Goal: Transaction & Acquisition: Book appointment/travel/reservation

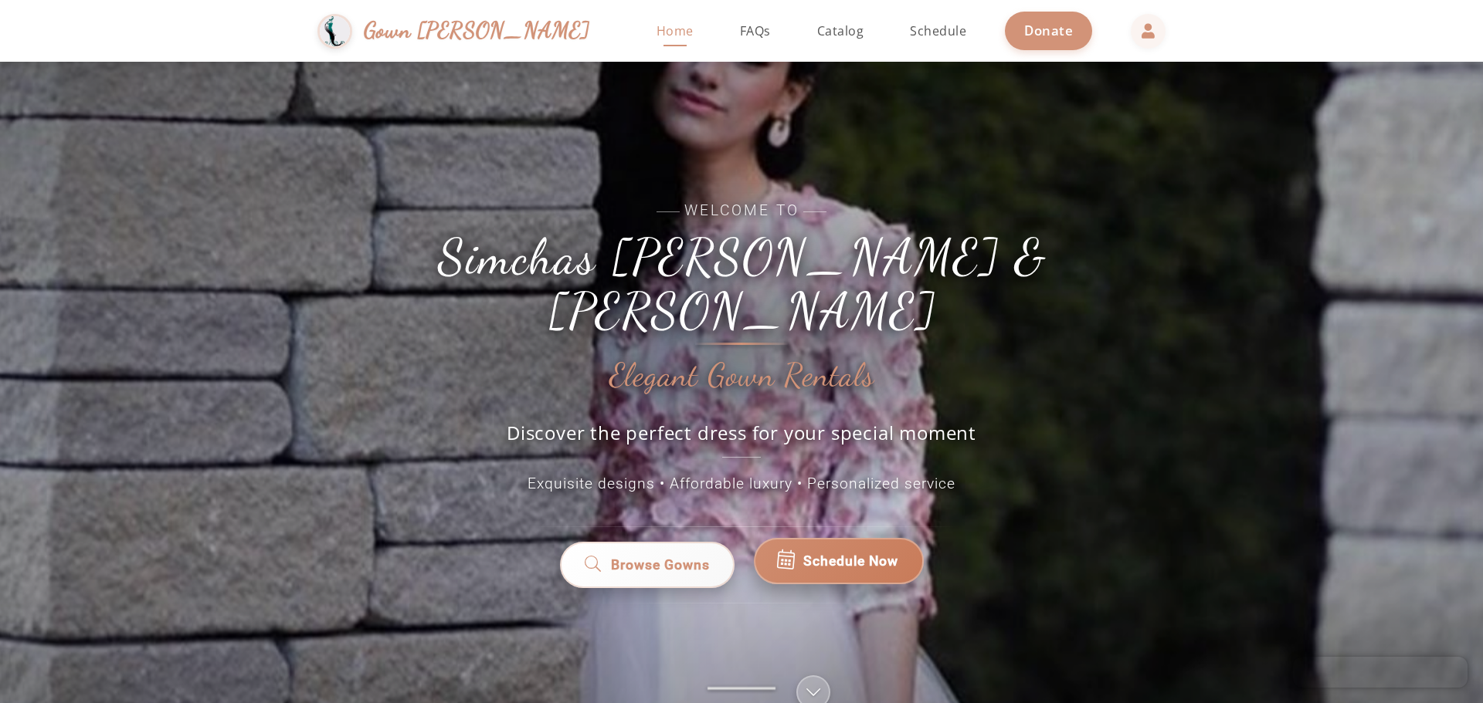
click at [851, 551] on span "Schedule Now" at bounding box center [850, 561] width 95 height 20
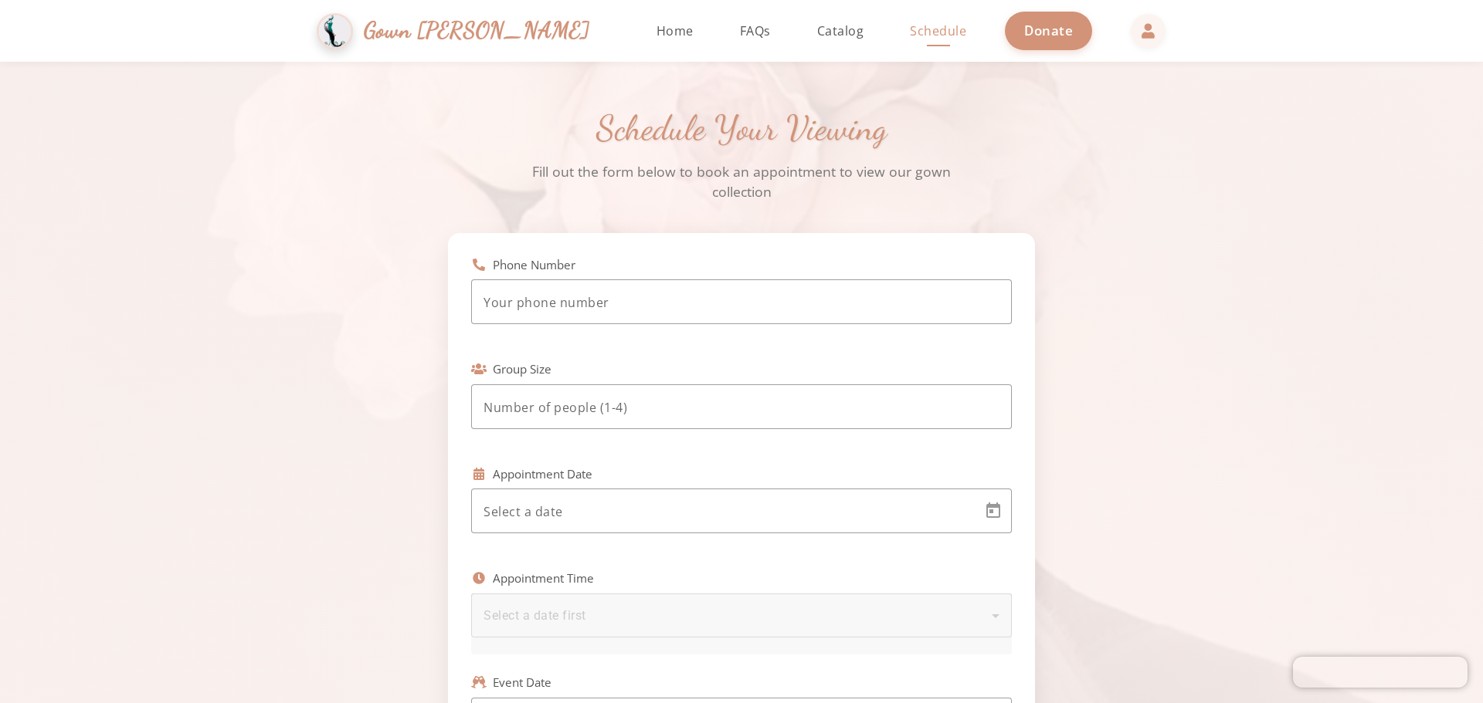
click at [442, 27] on span "Gown [PERSON_NAME]" at bounding box center [477, 30] width 226 height 33
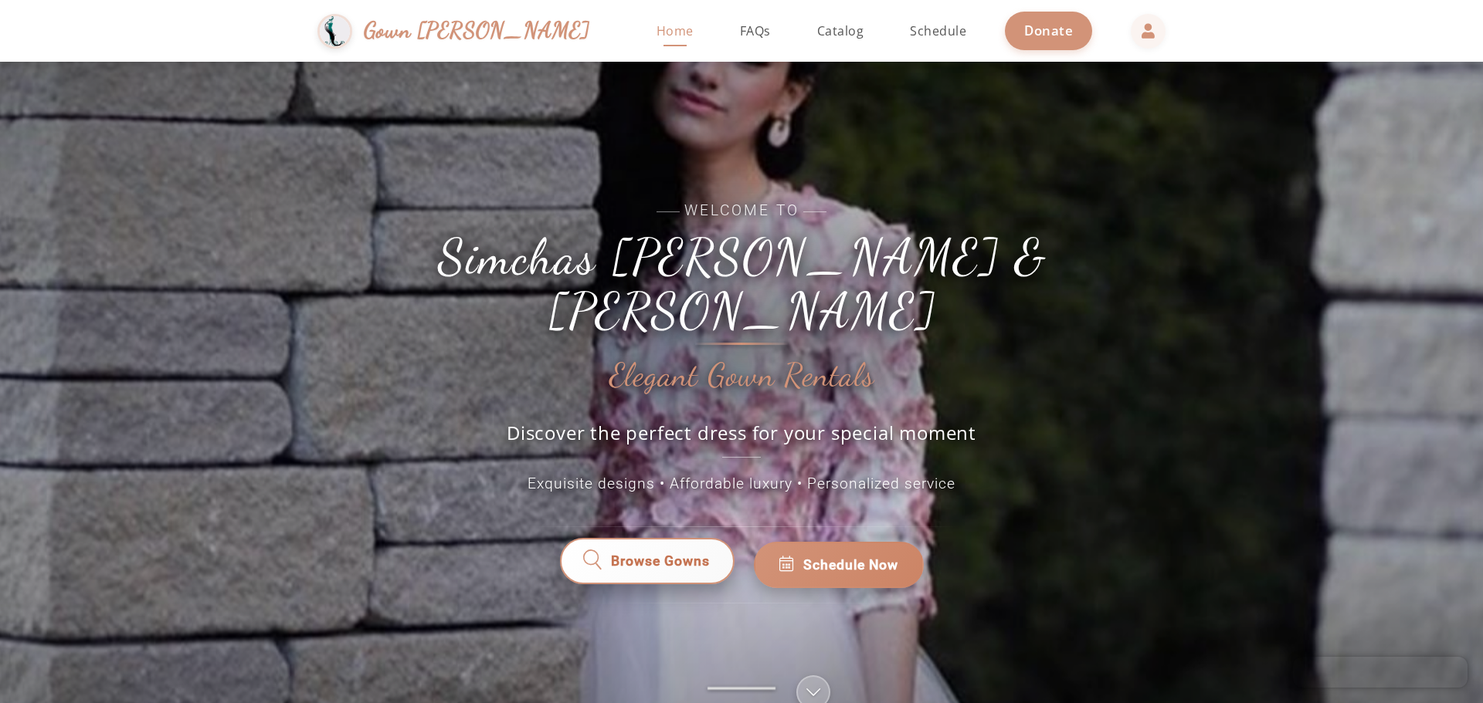
click at [673, 555] on span "Browse Gowns" at bounding box center [660, 565] width 99 height 20
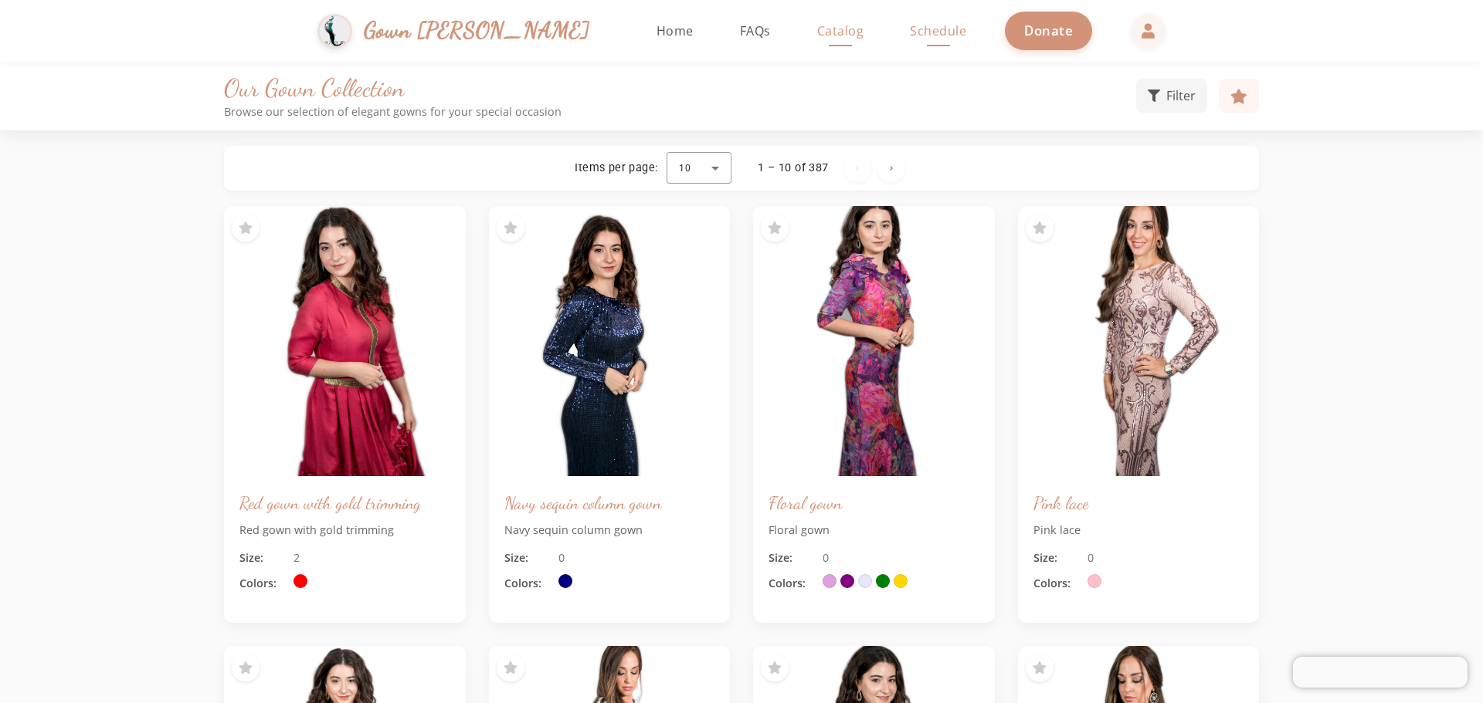
click at [910, 25] on span "Schedule" at bounding box center [938, 30] width 56 height 17
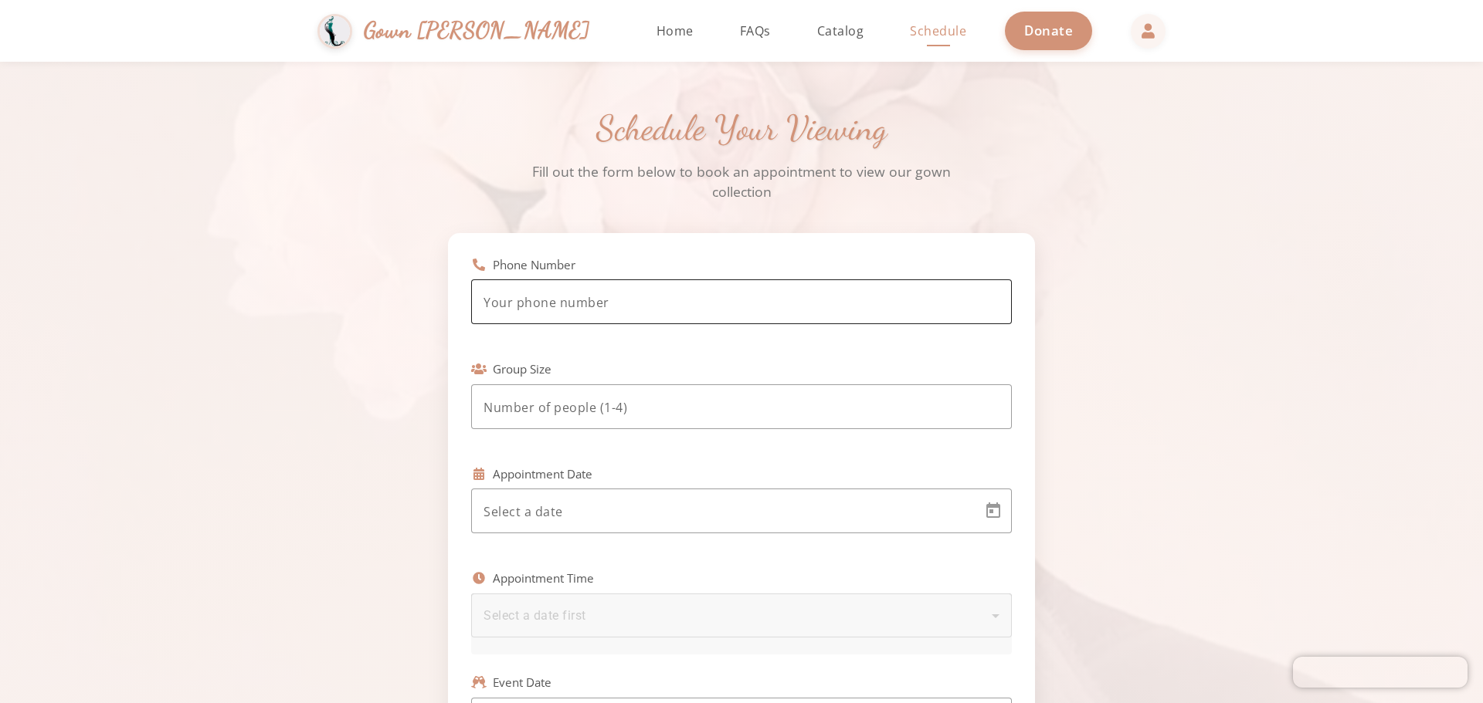
click at [576, 311] on input "tel" at bounding box center [741, 302] width 516 height 19
type input "(347) 451-5575"
click at [573, 421] on div at bounding box center [741, 407] width 516 height 45
type input "1"
click at [536, 507] on body "Simchas Rochel & Golda Gown Gmach Home Return to homepage Catalog Browse our go…" at bounding box center [741, 351] width 1483 height 703
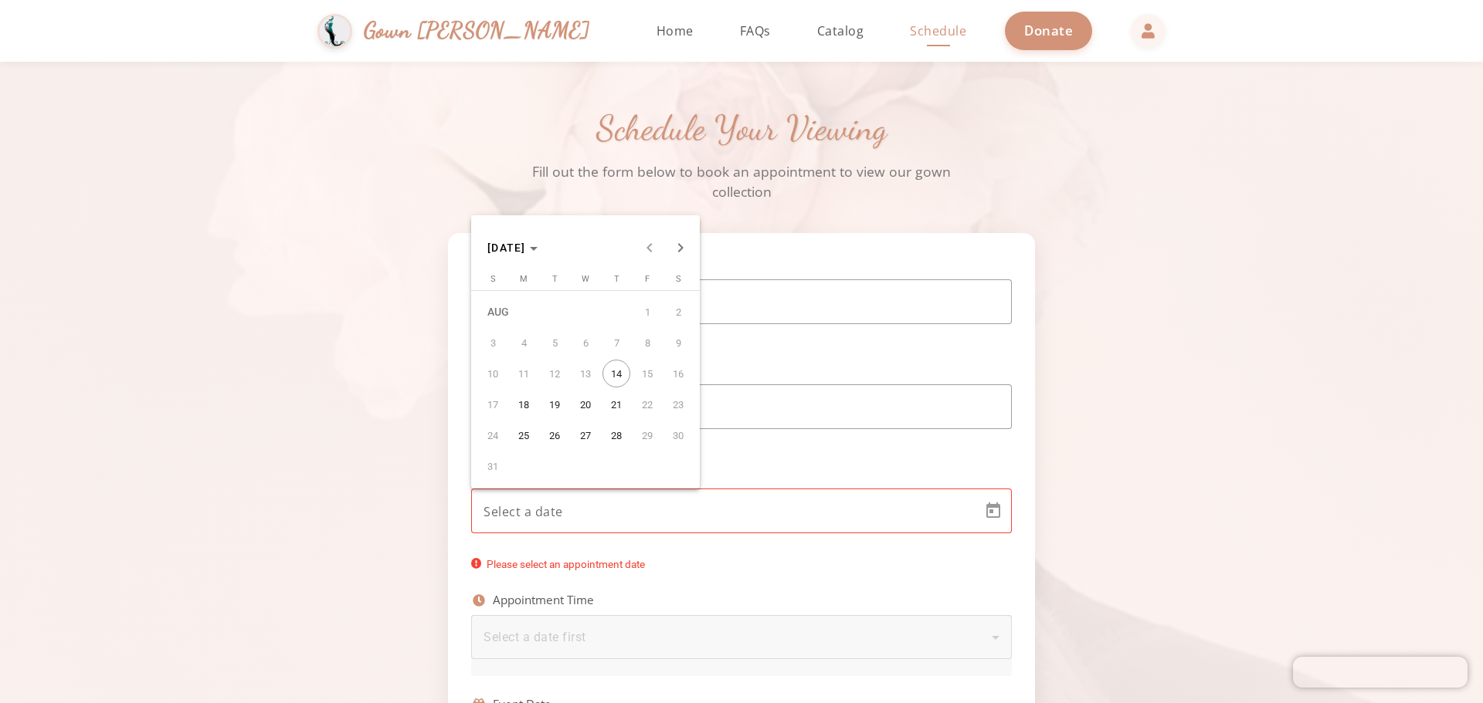
click at [616, 376] on span "14" at bounding box center [616, 374] width 28 height 28
type input "8/14/2025"
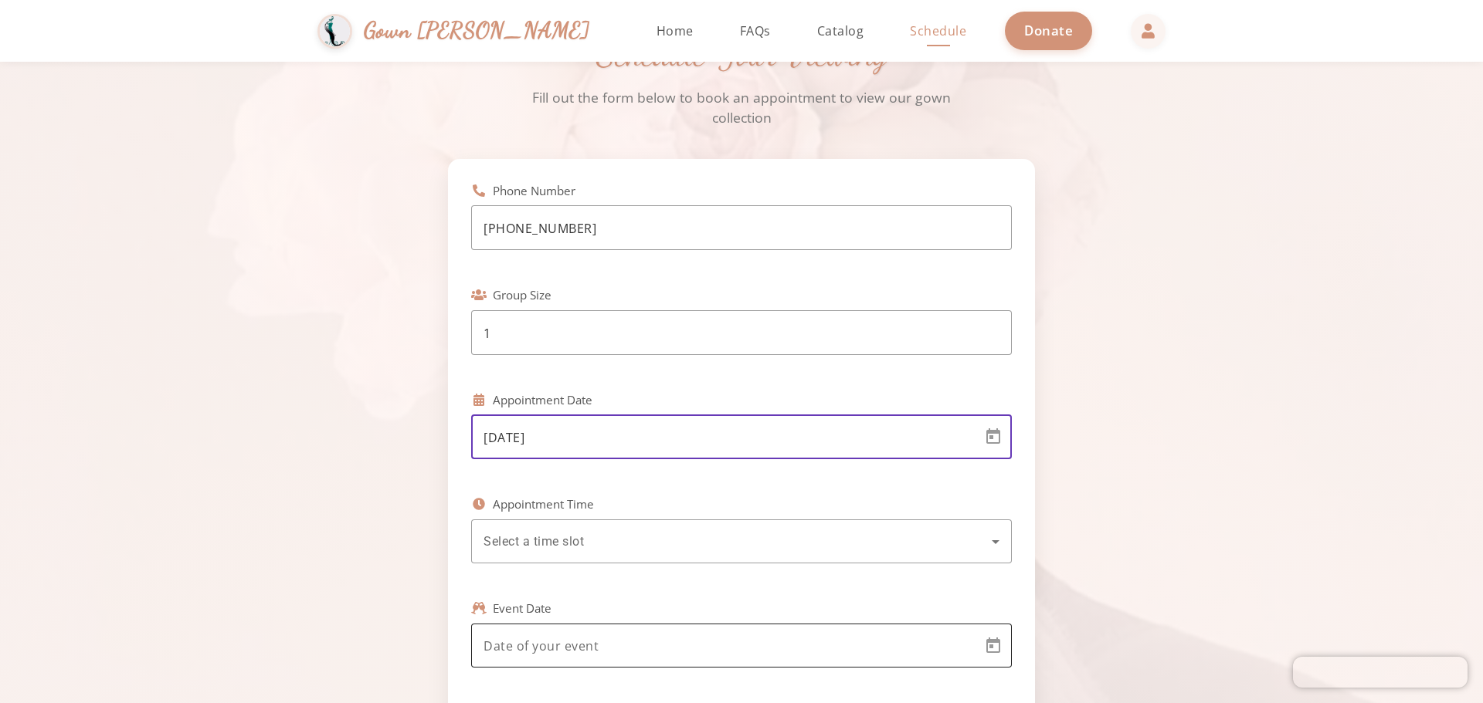
scroll to position [232, 0]
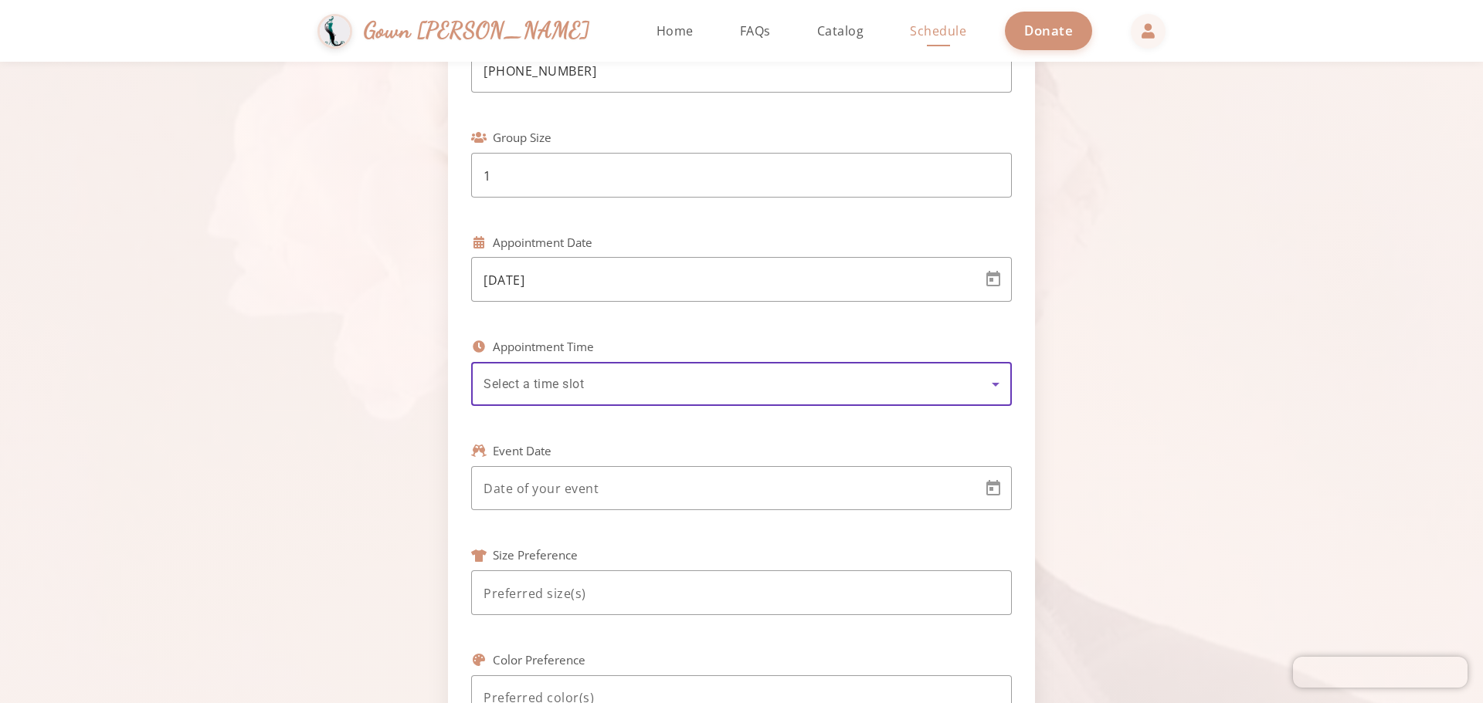
click at [570, 386] on span "Select a time slot" at bounding box center [533, 384] width 100 height 15
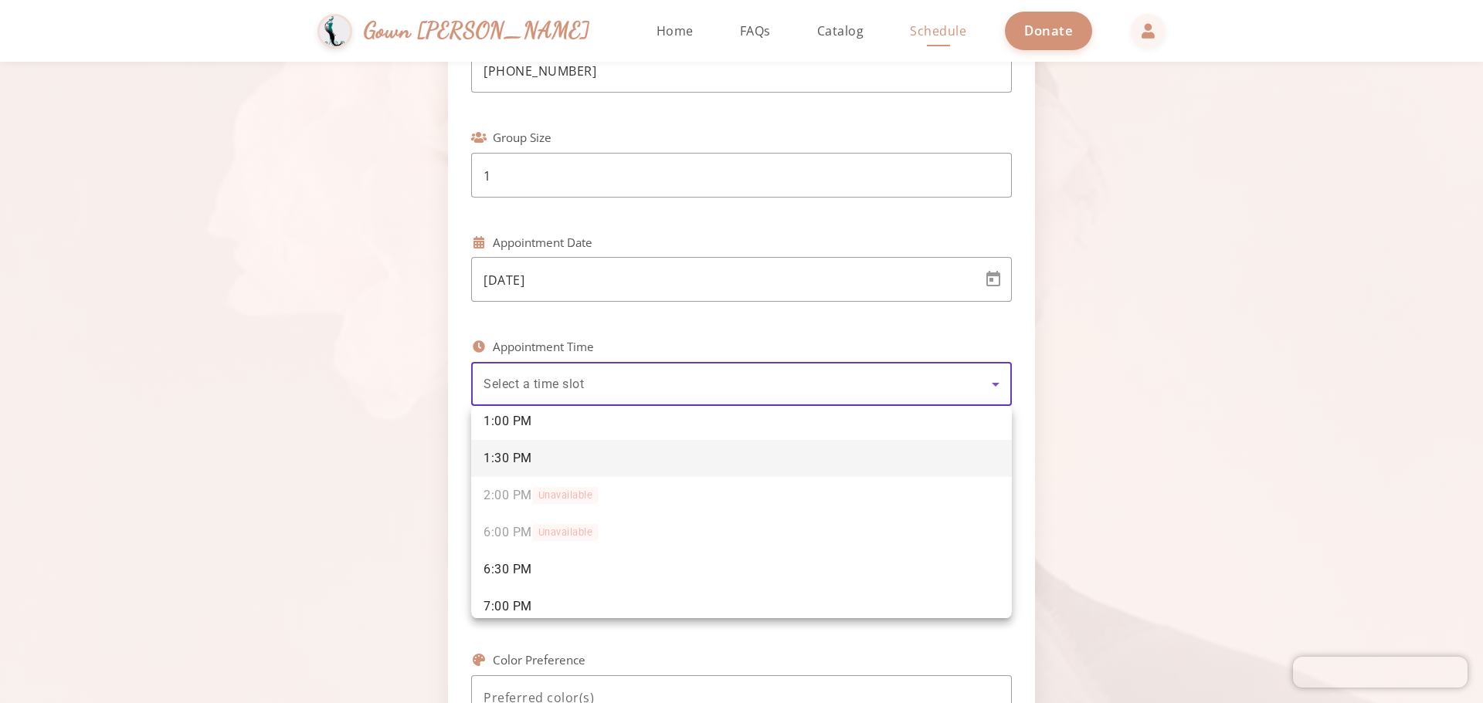
click at [524, 452] on span "1:30 PM" at bounding box center [507, 458] width 49 height 17
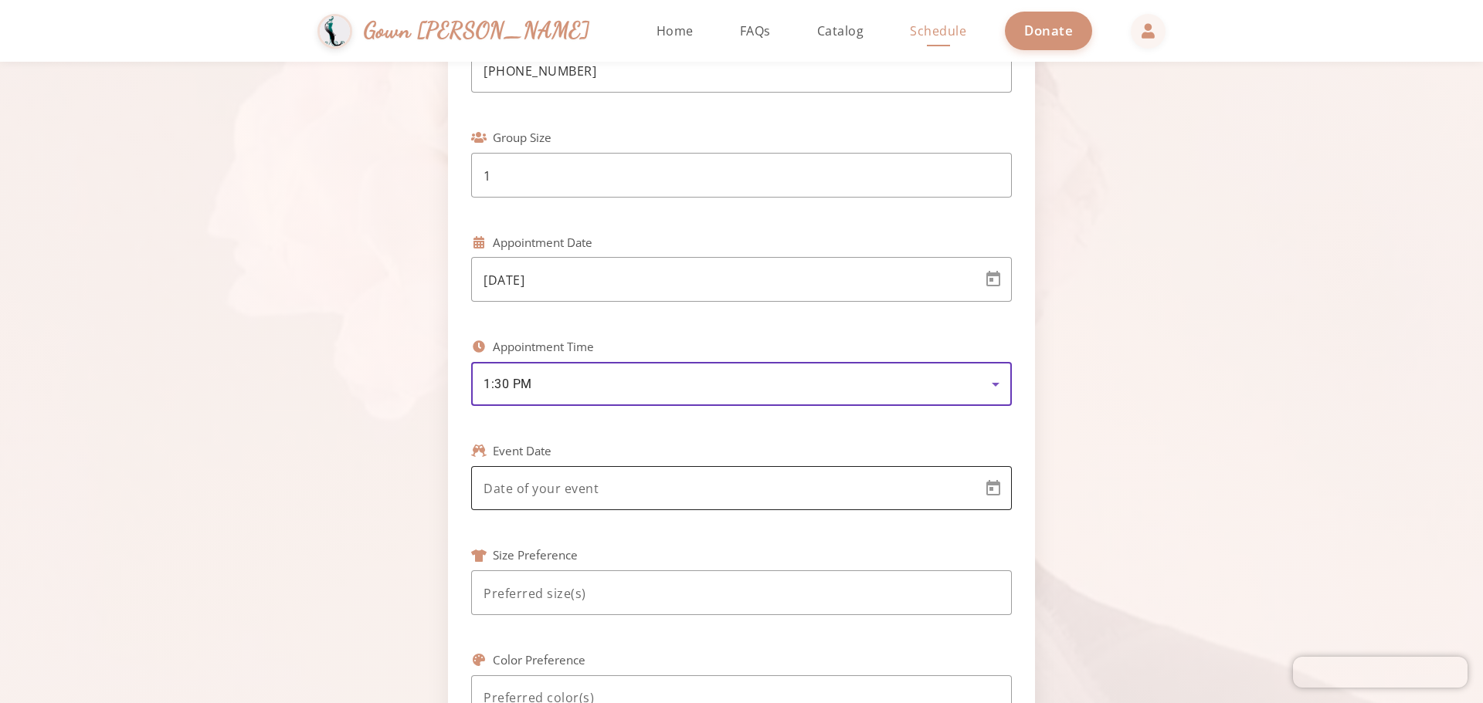
click at [598, 492] on body "Simchas Rochel & Golda Gown Gmach Home Return to homepage Catalog Browse our go…" at bounding box center [741, 351] width 1483 height 703
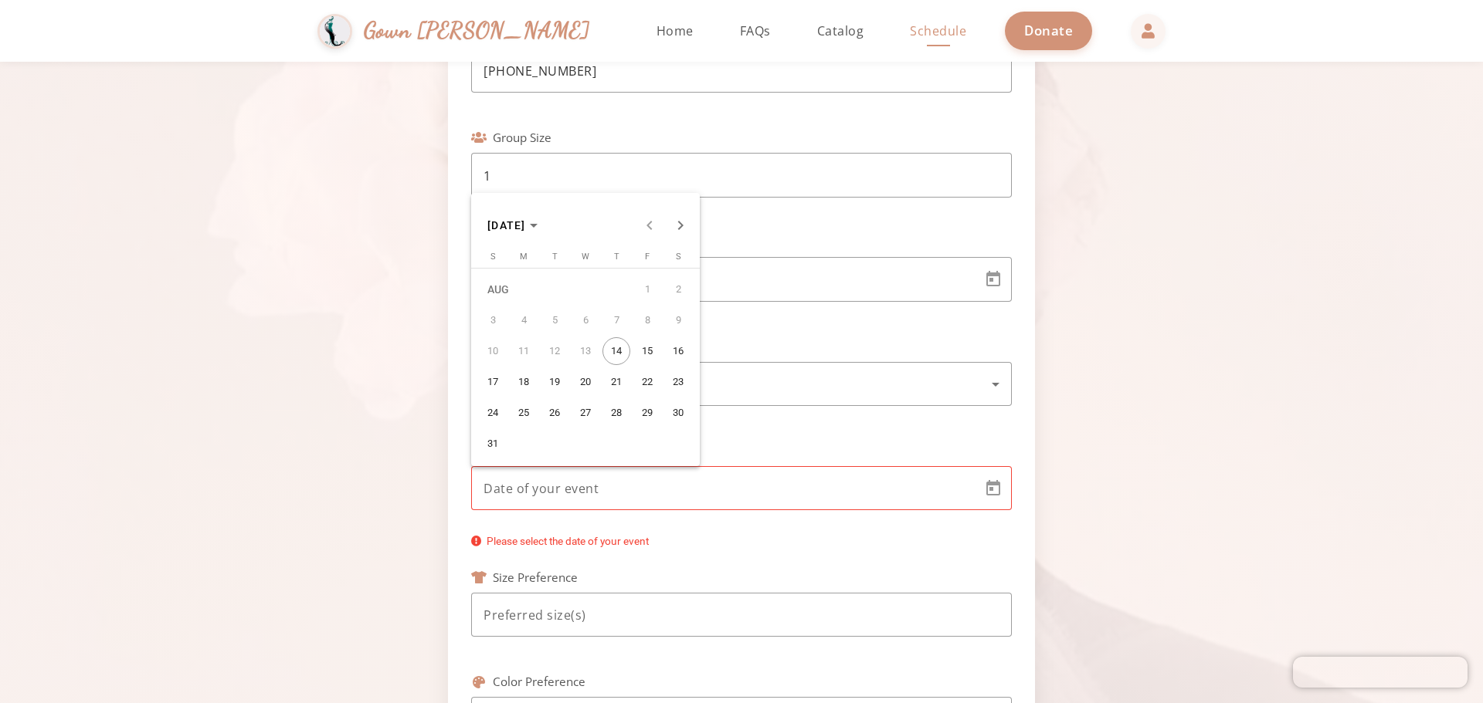
click at [609, 378] on span "21" at bounding box center [616, 382] width 28 height 28
type input "8/21/2025"
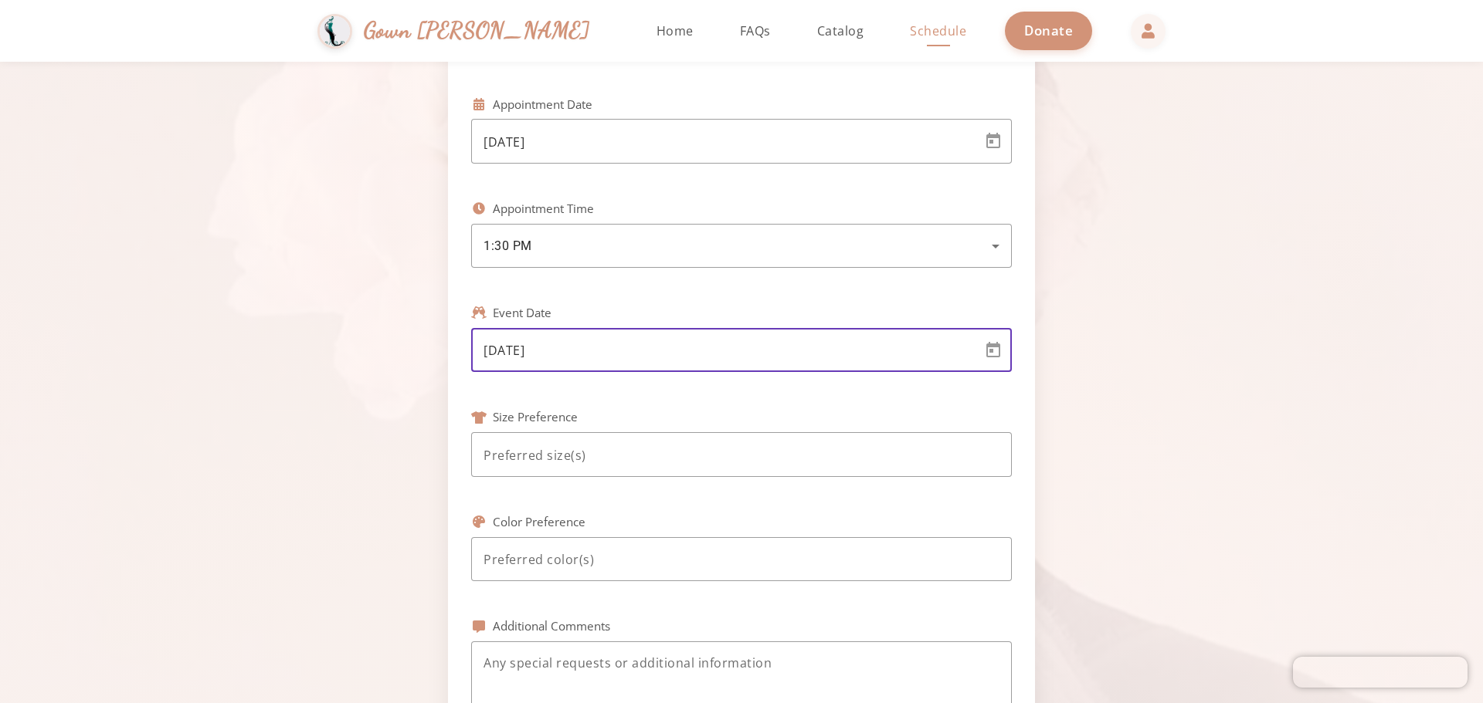
scroll to position [386, 0]
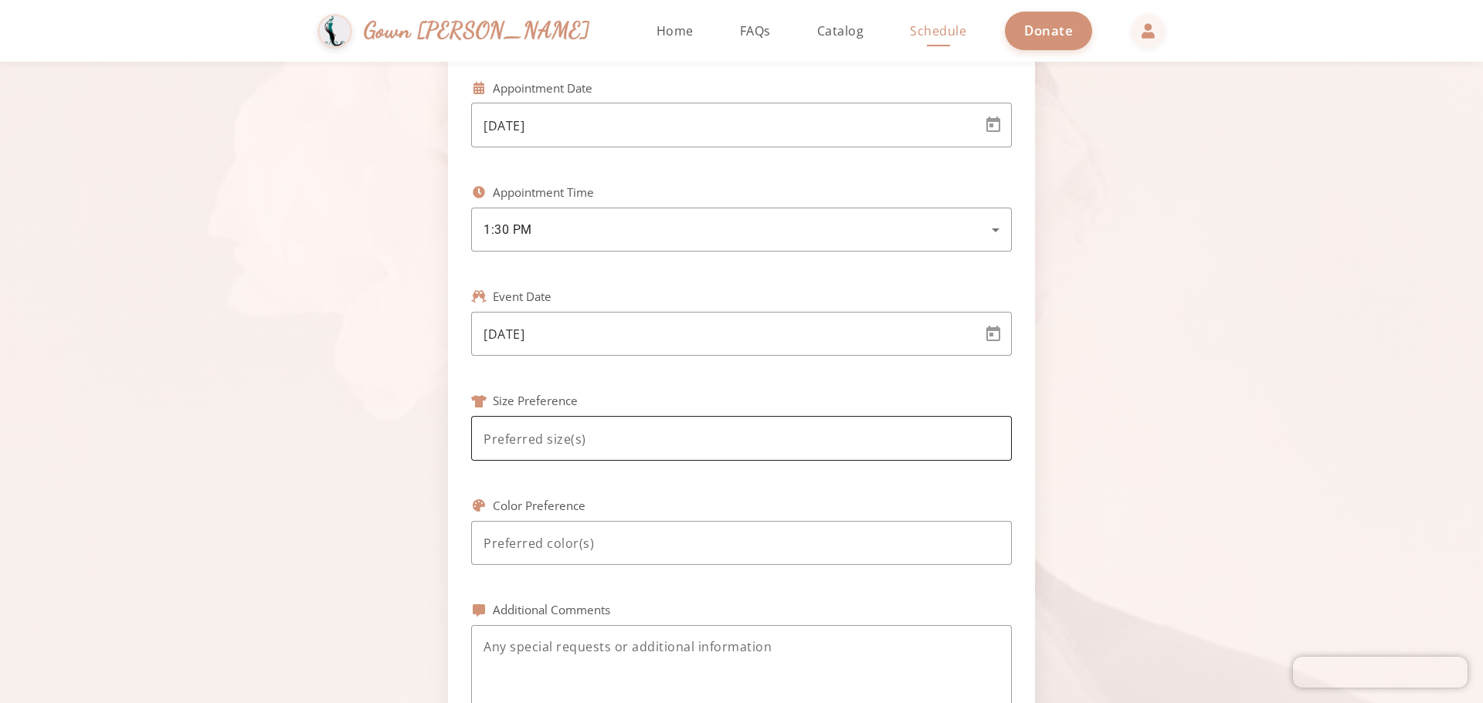
click at [591, 427] on div at bounding box center [741, 438] width 516 height 45
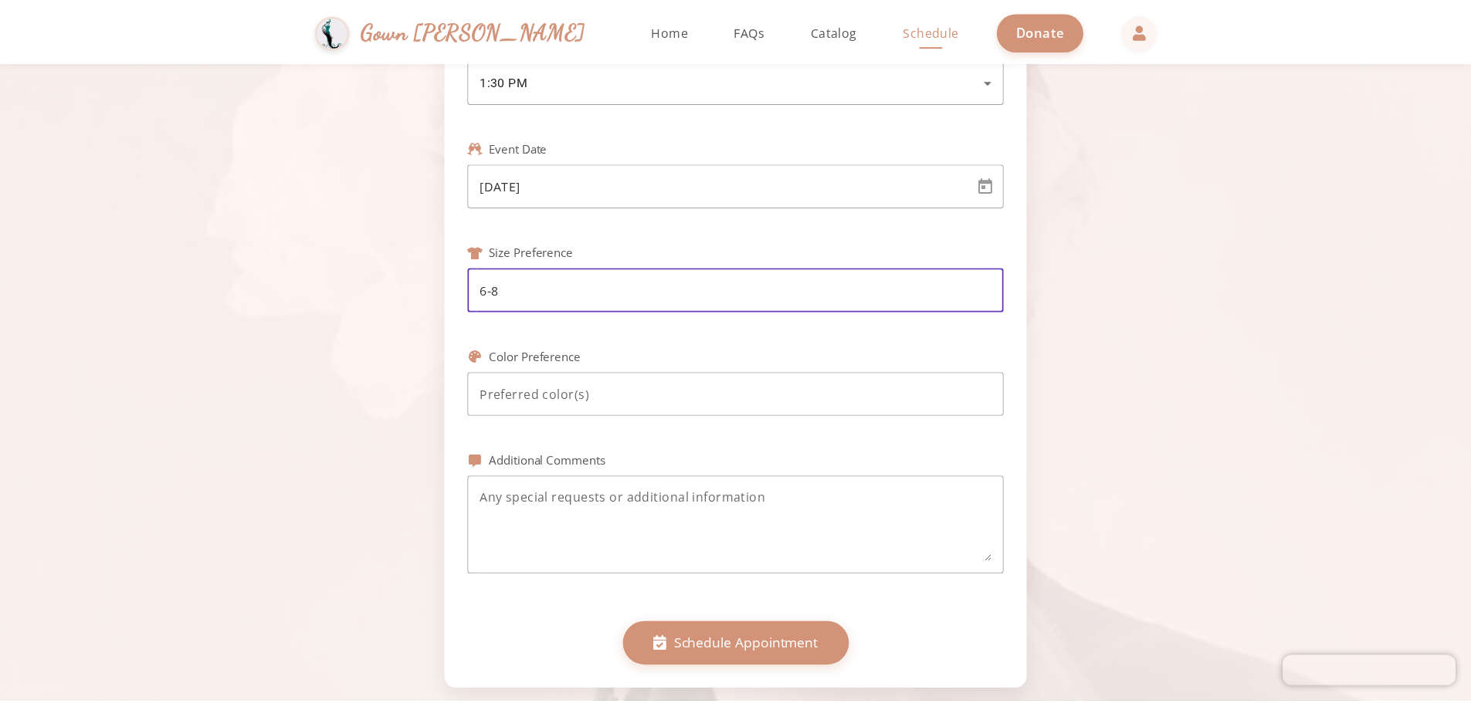
scroll to position [541, 0]
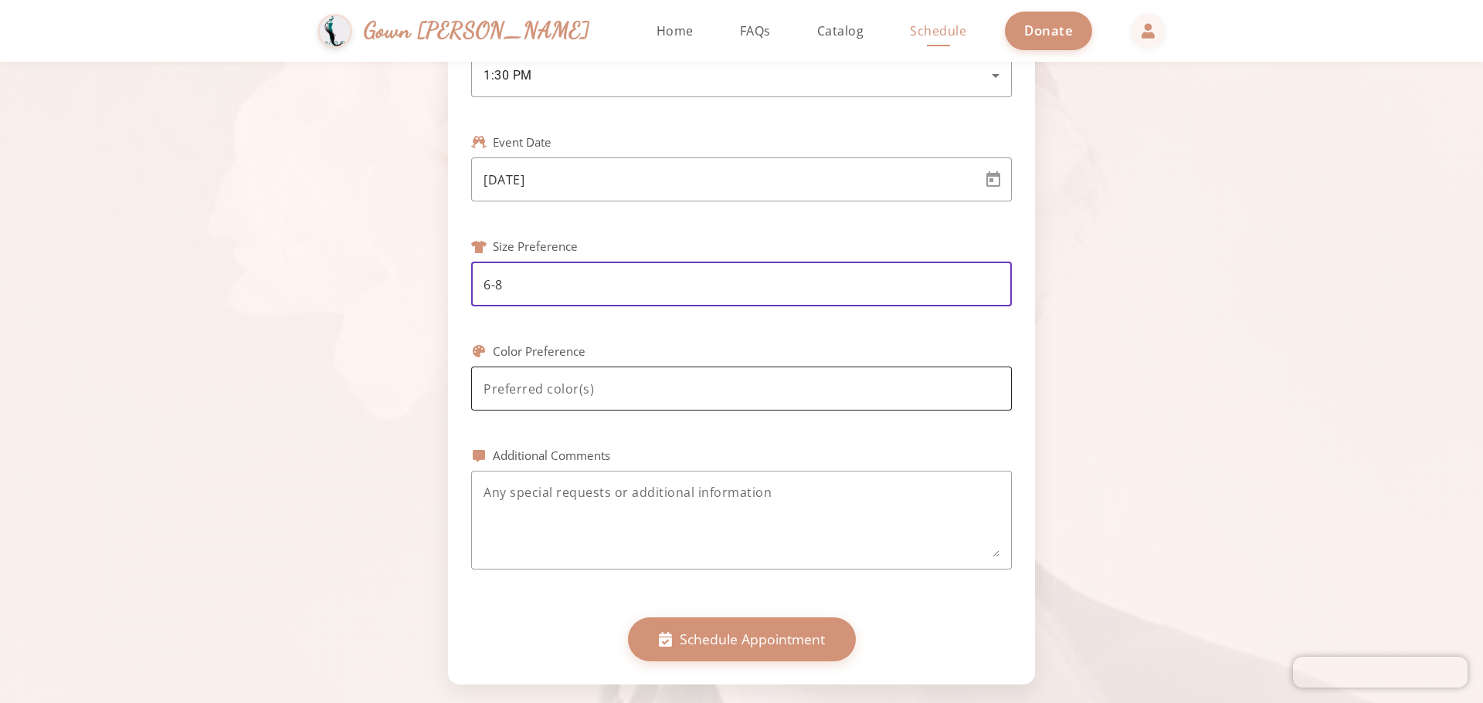
type input "6-8"
click at [669, 403] on div at bounding box center [741, 389] width 516 height 45
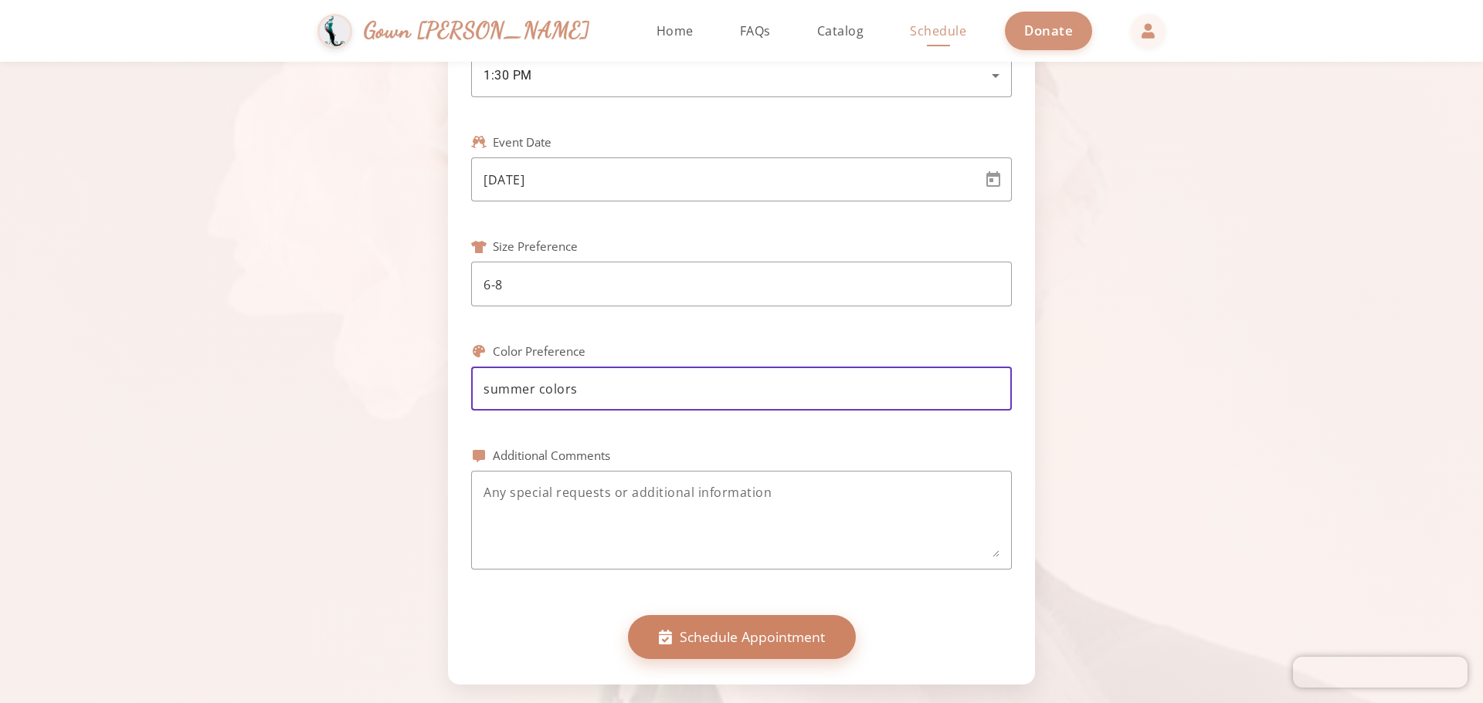
type input "summer colors"
click at [754, 636] on span "Schedule Appointment" at bounding box center [752, 637] width 145 height 20
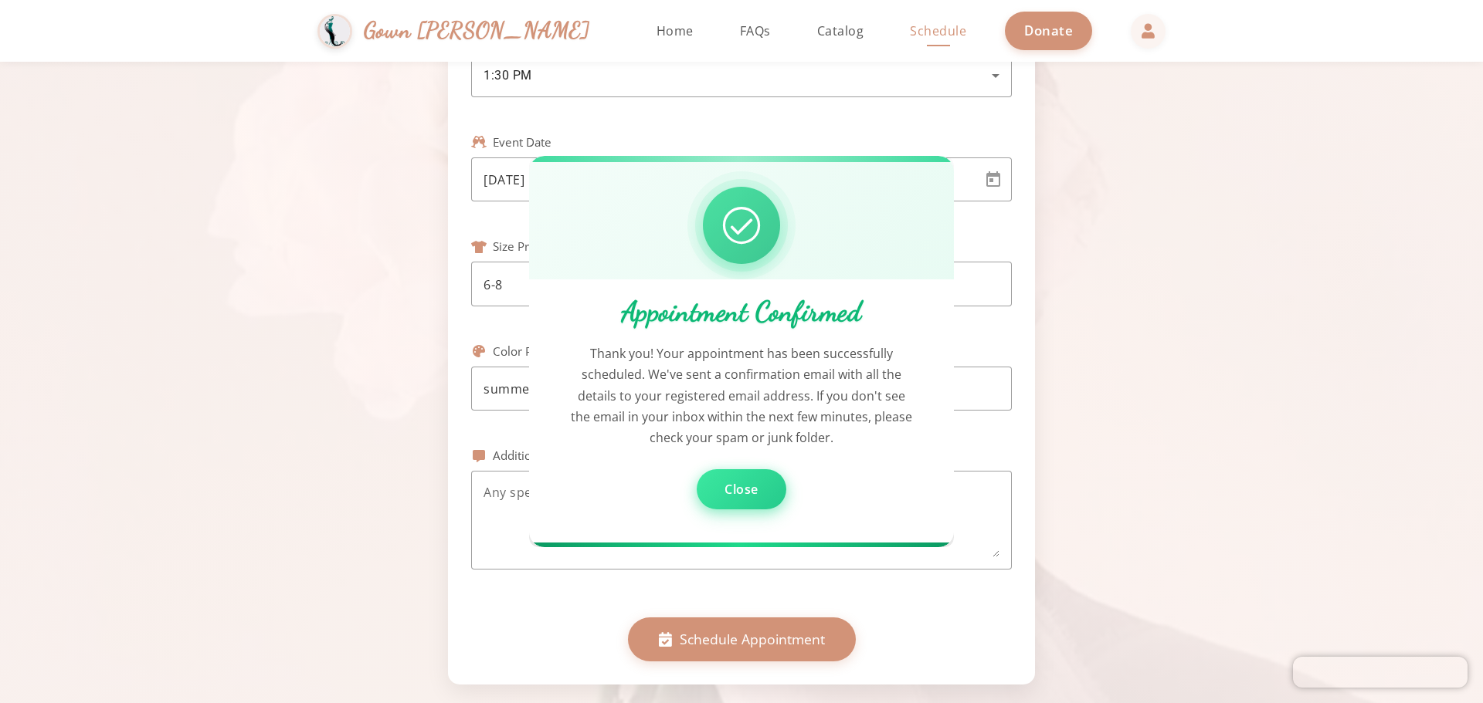
click at [738, 479] on button "Close" at bounding box center [741, 489] width 90 height 40
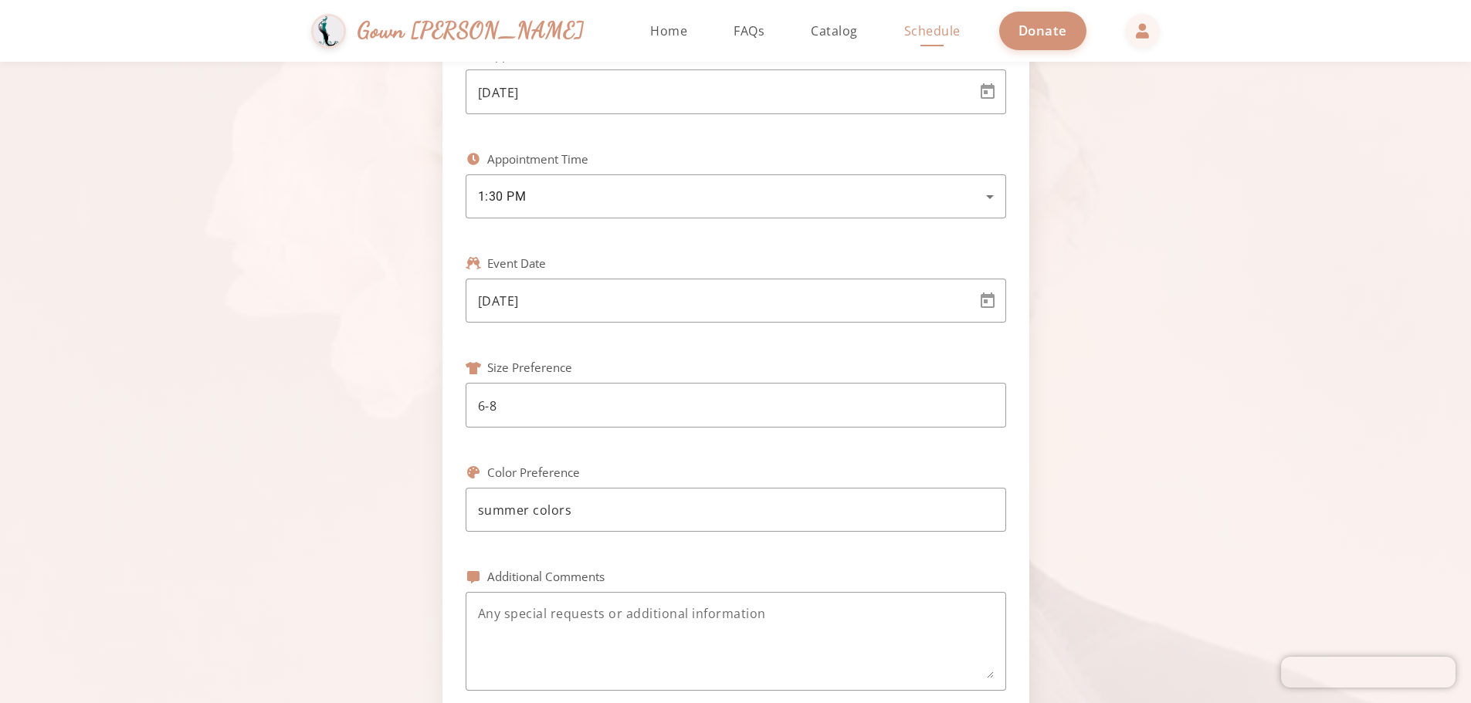
scroll to position [0, 0]
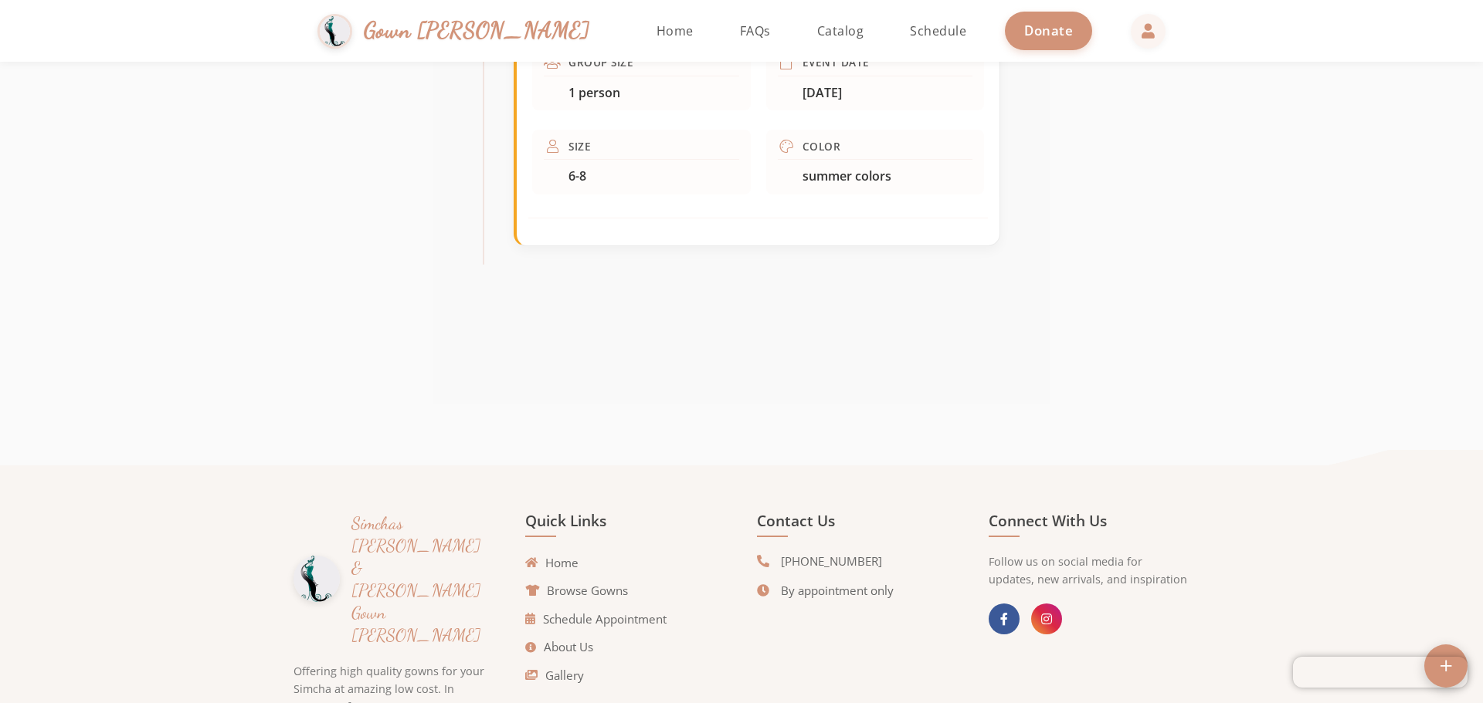
scroll to position [939, 0]
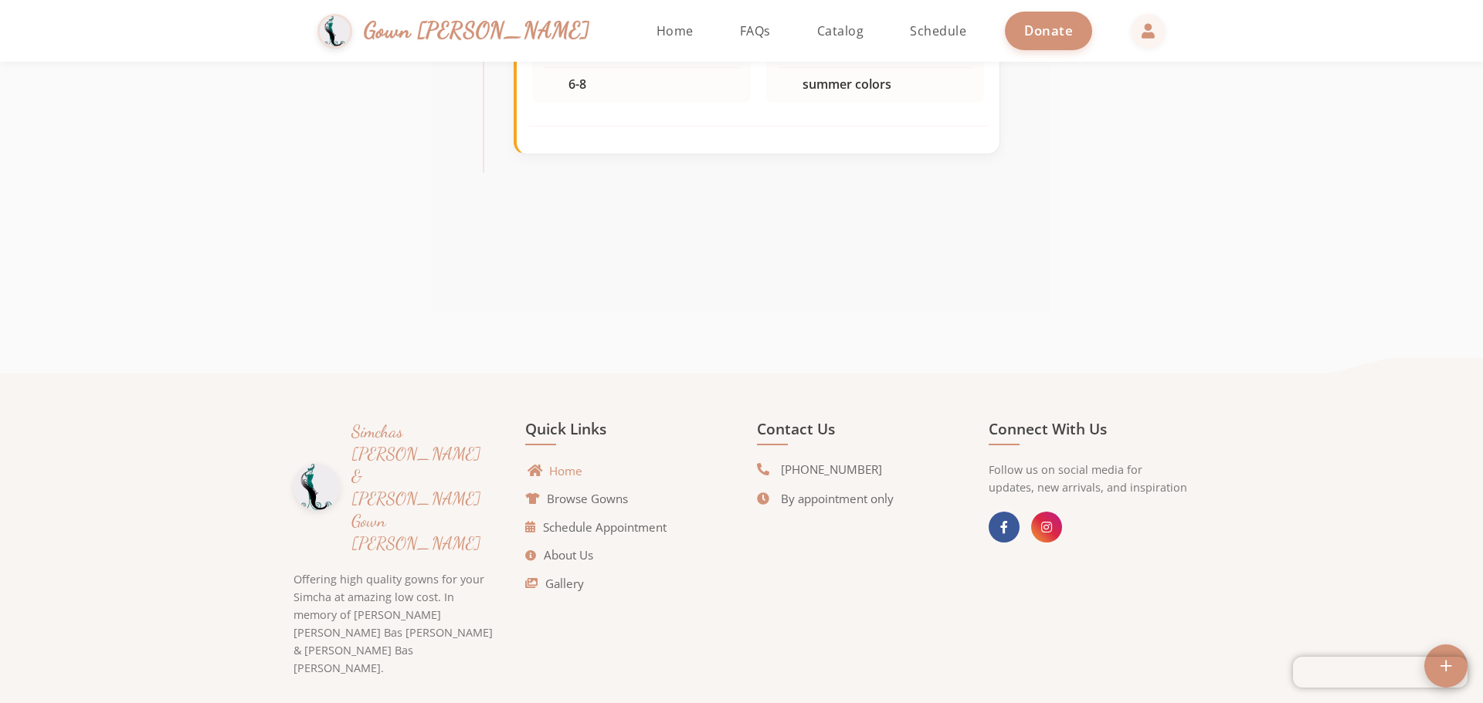
click at [558, 476] on link "Home" at bounding box center [555, 472] width 53 height 18
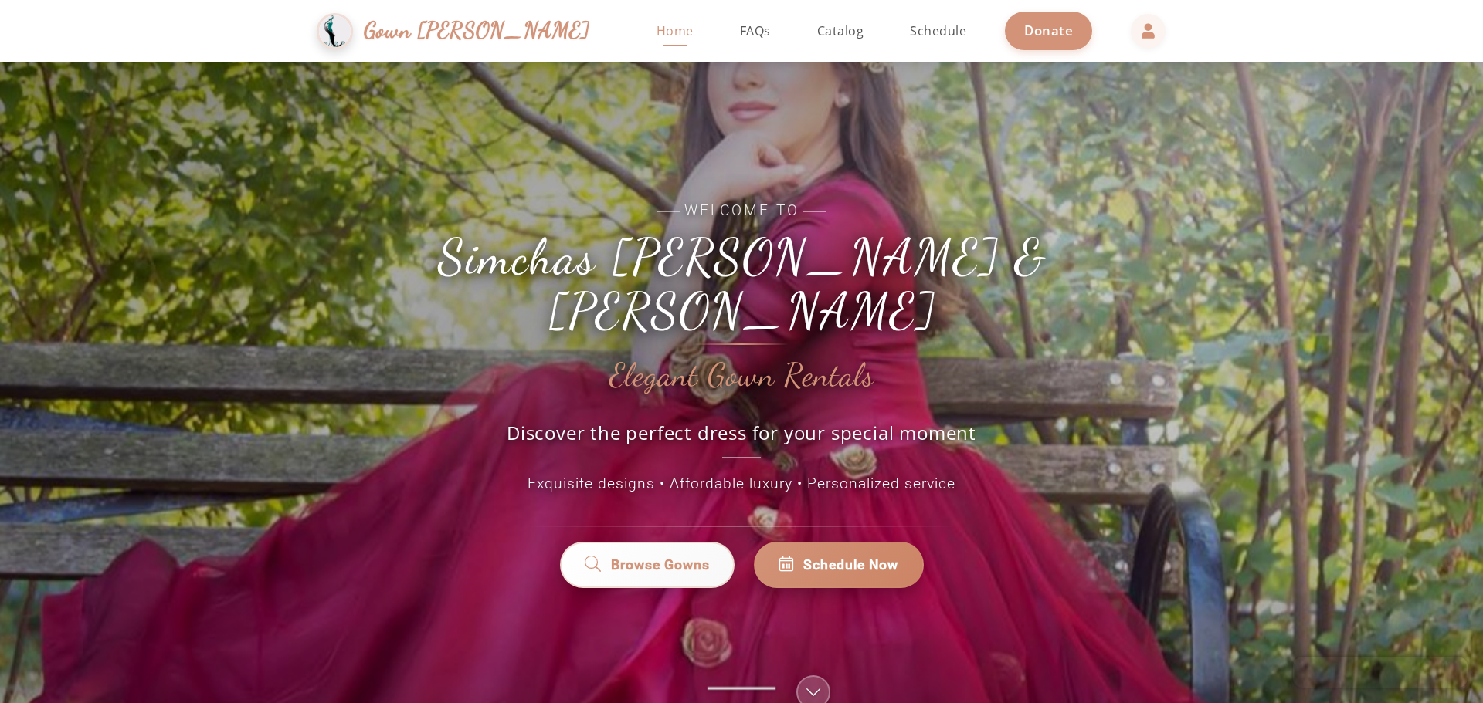
click at [523, 27] on span "Gown [PERSON_NAME]" at bounding box center [477, 30] width 226 height 33
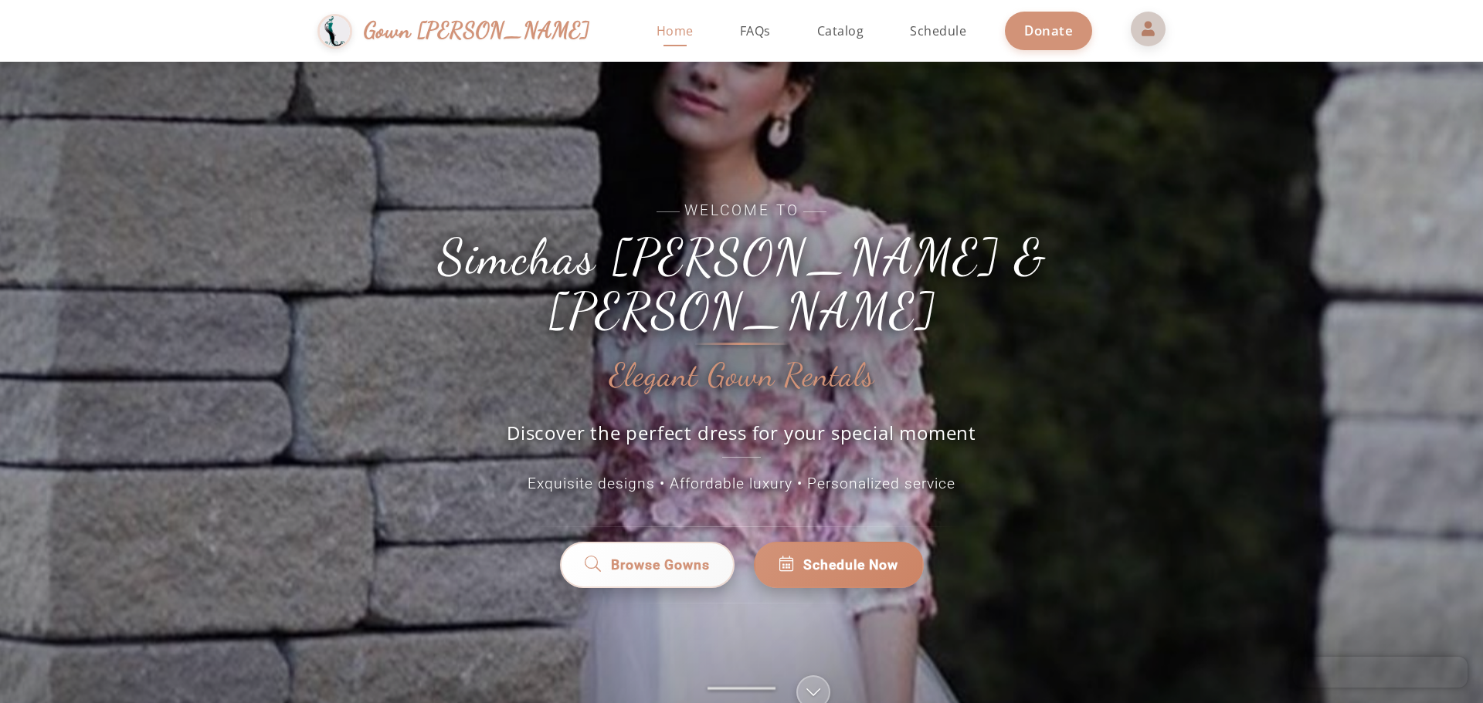
click at [1130, 19] on span at bounding box center [1148, 28] width 37 height 37
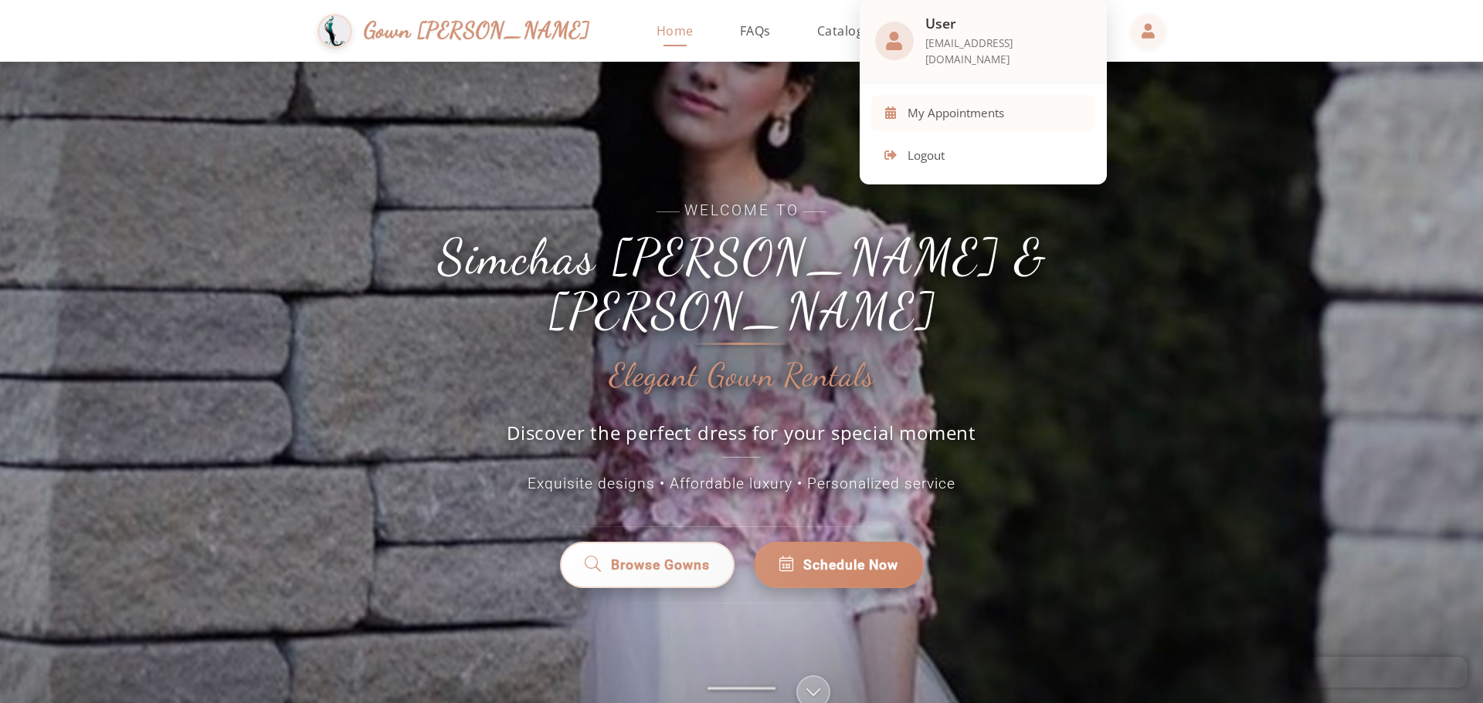
click at [1004, 104] on span "My Appointments" at bounding box center [955, 113] width 97 height 18
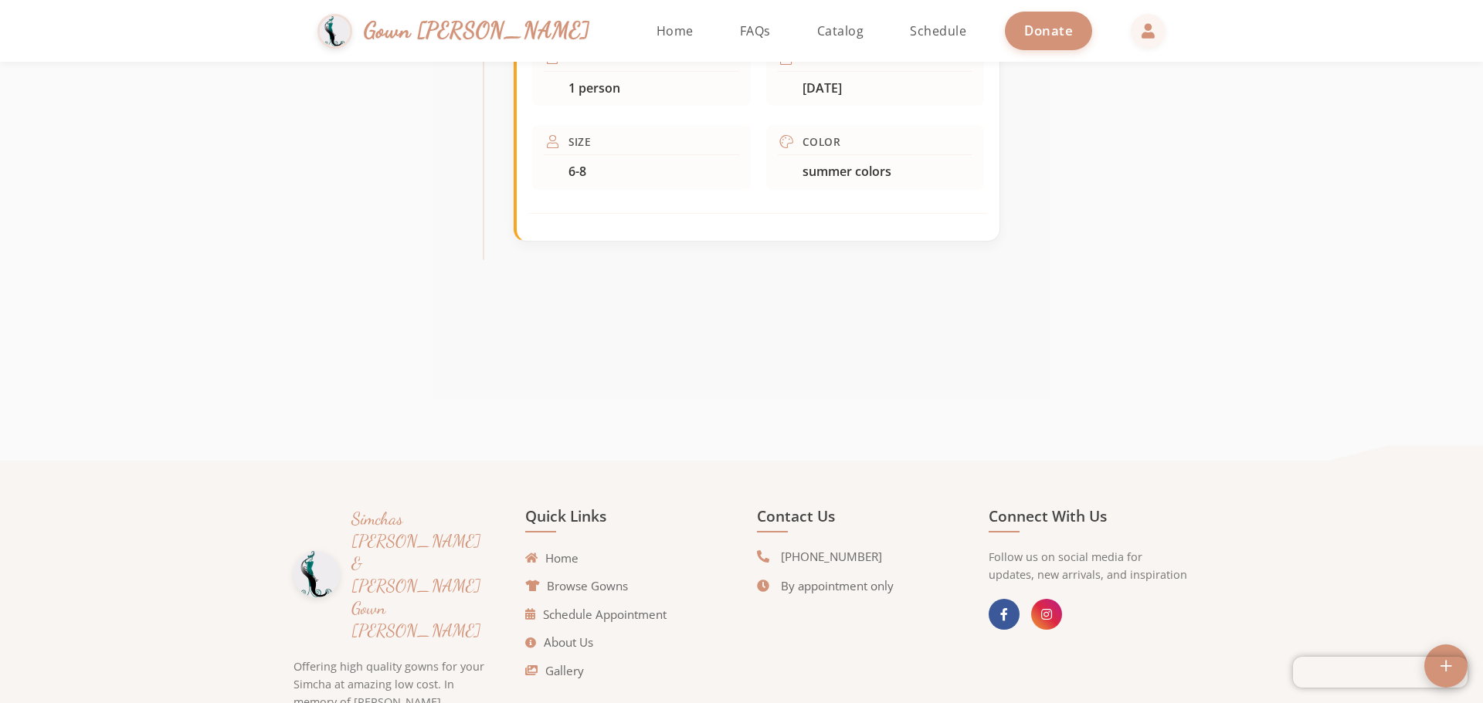
scroll to position [939, 0]
